Goal: Task Accomplishment & Management: Manage account settings

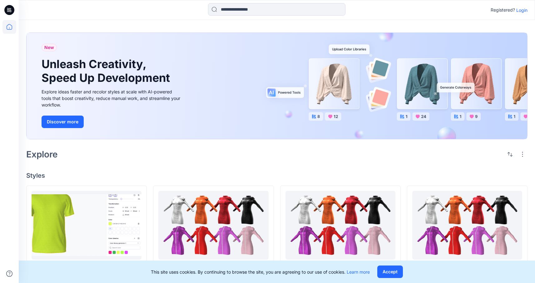
click at [526, 10] on p "Login" at bounding box center [522, 10] width 11 height 7
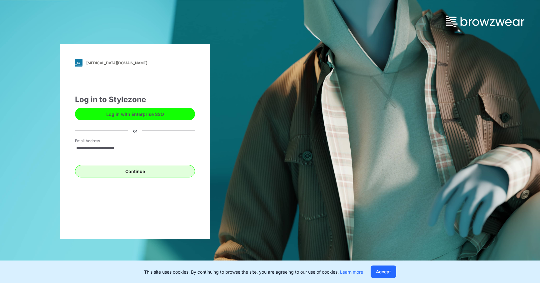
type input "**********"
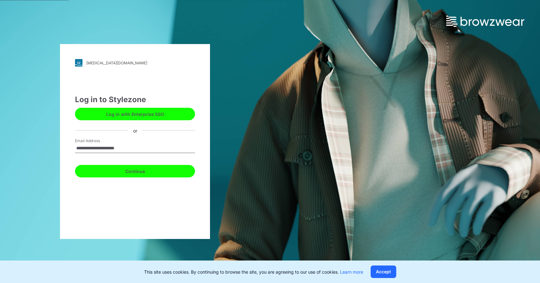
click at [148, 167] on button "Continue" at bounding box center [135, 171] width 120 height 13
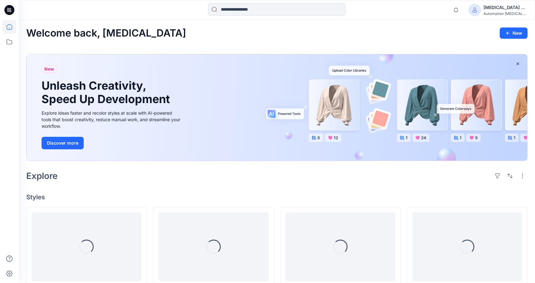
click at [501, 5] on div "Testim +567" at bounding box center [506, 8] width 44 height 8
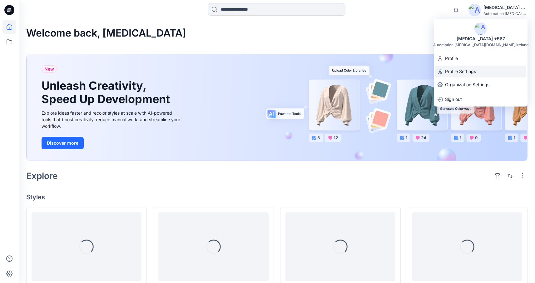
click at [485, 73] on div "Profile Settings" at bounding box center [480, 72] width 91 height 12
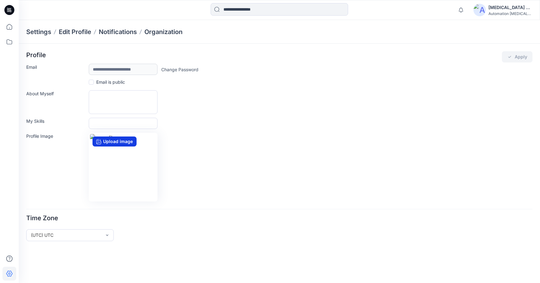
click at [109, 140] on label "Upload image" at bounding box center [115, 142] width 44 height 10
click at [0, 0] on input "Upload image" at bounding box center [0, 0] width 0 height 0
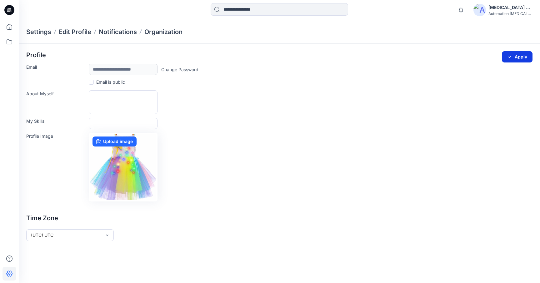
click at [517, 54] on button "Apply" at bounding box center [517, 56] width 31 height 11
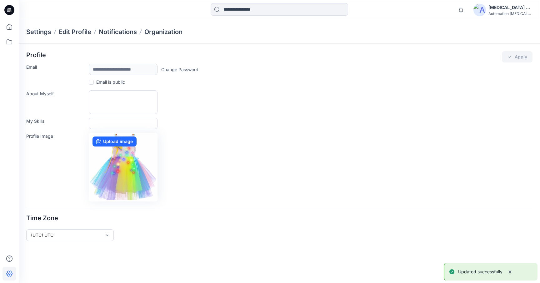
click at [473, 272] on p "Updated successfully" at bounding box center [480, 272] width 44 height 8
click at [502, 6] on div "Testim +567" at bounding box center [511, 8] width 44 height 8
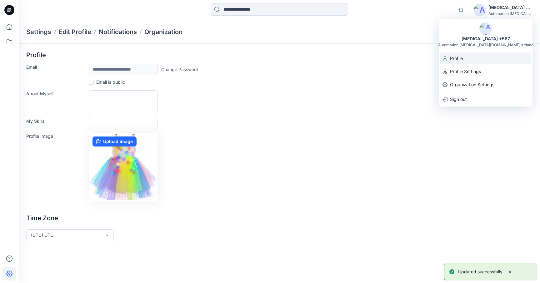
click at [493, 57] on div "Profile" at bounding box center [485, 59] width 91 height 12
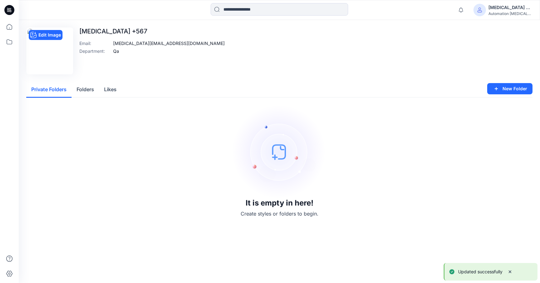
click at [60, 47] on img at bounding box center [50, 51] width 44 height 44
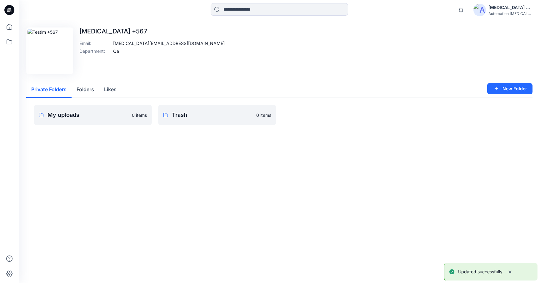
click at [505, 6] on div "Testim +567" at bounding box center [511, 8] width 44 height 8
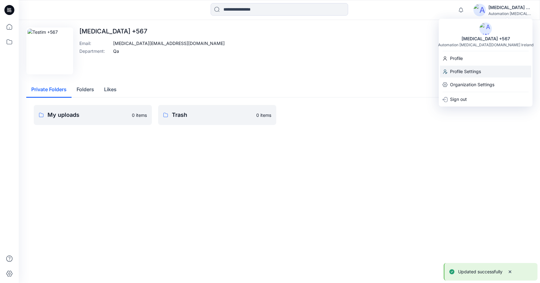
click at [473, 70] on p "Profile Settings" at bounding box center [465, 72] width 31 height 12
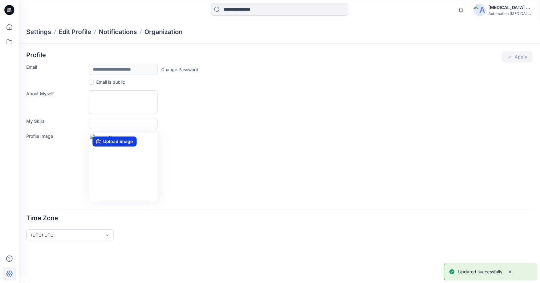
click at [123, 141] on label "Upload image" at bounding box center [115, 142] width 44 height 10
click at [0, 0] on input "Upload image" at bounding box center [0, 0] width 0 height 0
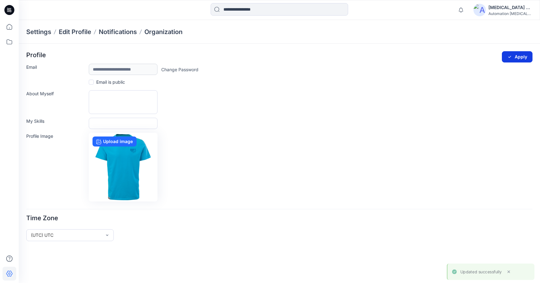
click at [519, 58] on button "Apply" at bounding box center [517, 56] width 31 height 11
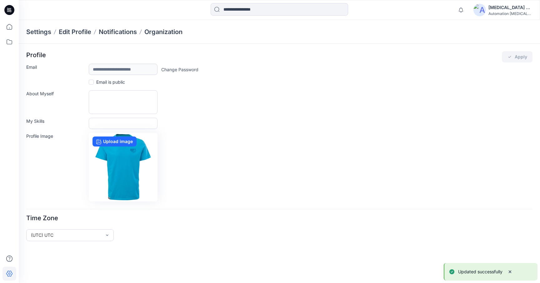
click at [518, 54] on div "Profile Apply" at bounding box center [279, 56] width 506 height 11
click at [464, 269] on p "Updated successfully" at bounding box center [480, 272] width 44 height 8
click at [125, 141] on label "Upload image" at bounding box center [115, 142] width 44 height 10
click at [0, 0] on input "Upload image" at bounding box center [0, 0] width 0 height 0
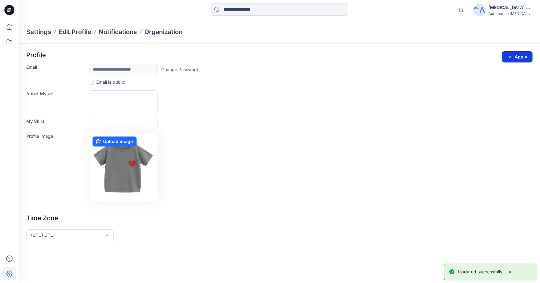
click at [523, 55] on button "Apply" at bounding box center [517, 56] width 31 height 11
click at [488, 272] on p "Updated successfully" at bounding box center [480, 272] width 44 height 8
click at [483, 10] on img at bounding box center [480, 10] width 13 height 13
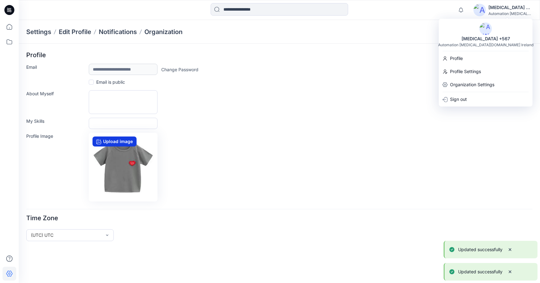
click at [127, 141] on label "Upload image" at bounding box center [115, 142] width 44 height 10
click at [0, 0] on input "Upload image" at bounding box center [0, 0] width 0 height 0
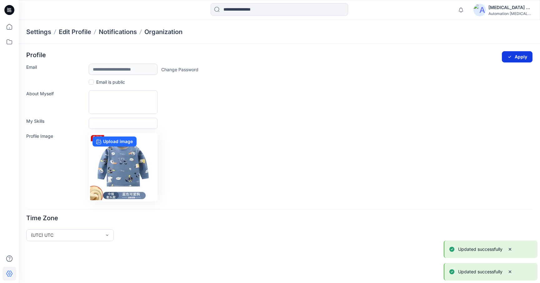
click at [510, 57] on icon "submit" at bounding box center [510, 57] width 3 height 2
click at [505, 7] on div "Testim +567" at bounding box center [511, 8] width 44 height 8
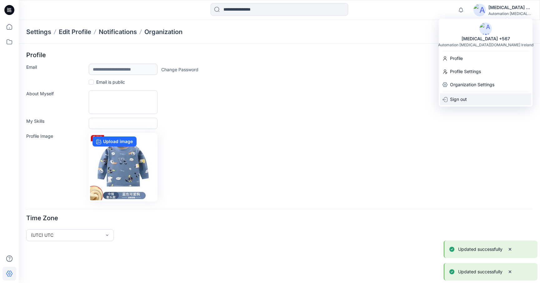
click at [479, 98] on div "Sign out" at bounding box center [485, 99] width 91 height 12
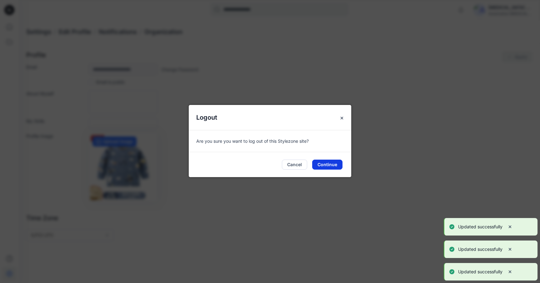
click at [326, 164] on button "Continue" at bounding box center [327, 165] width 30 height 10
